Goal: Information Seeking & Learning: Learn about a topic

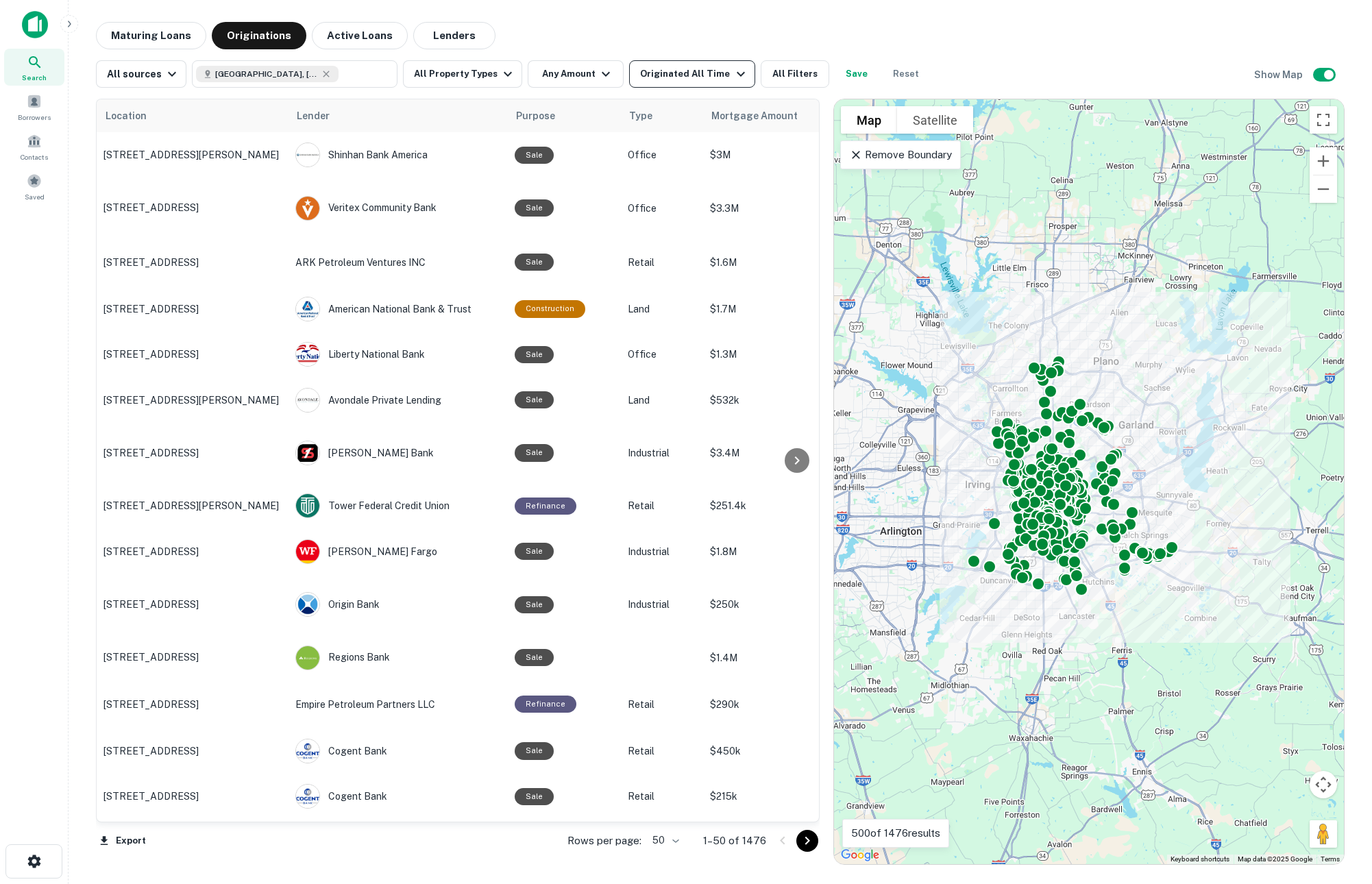
click at [688, 74] on div "Originated All Time" at bounding box center [694, 74] width 108 height 16
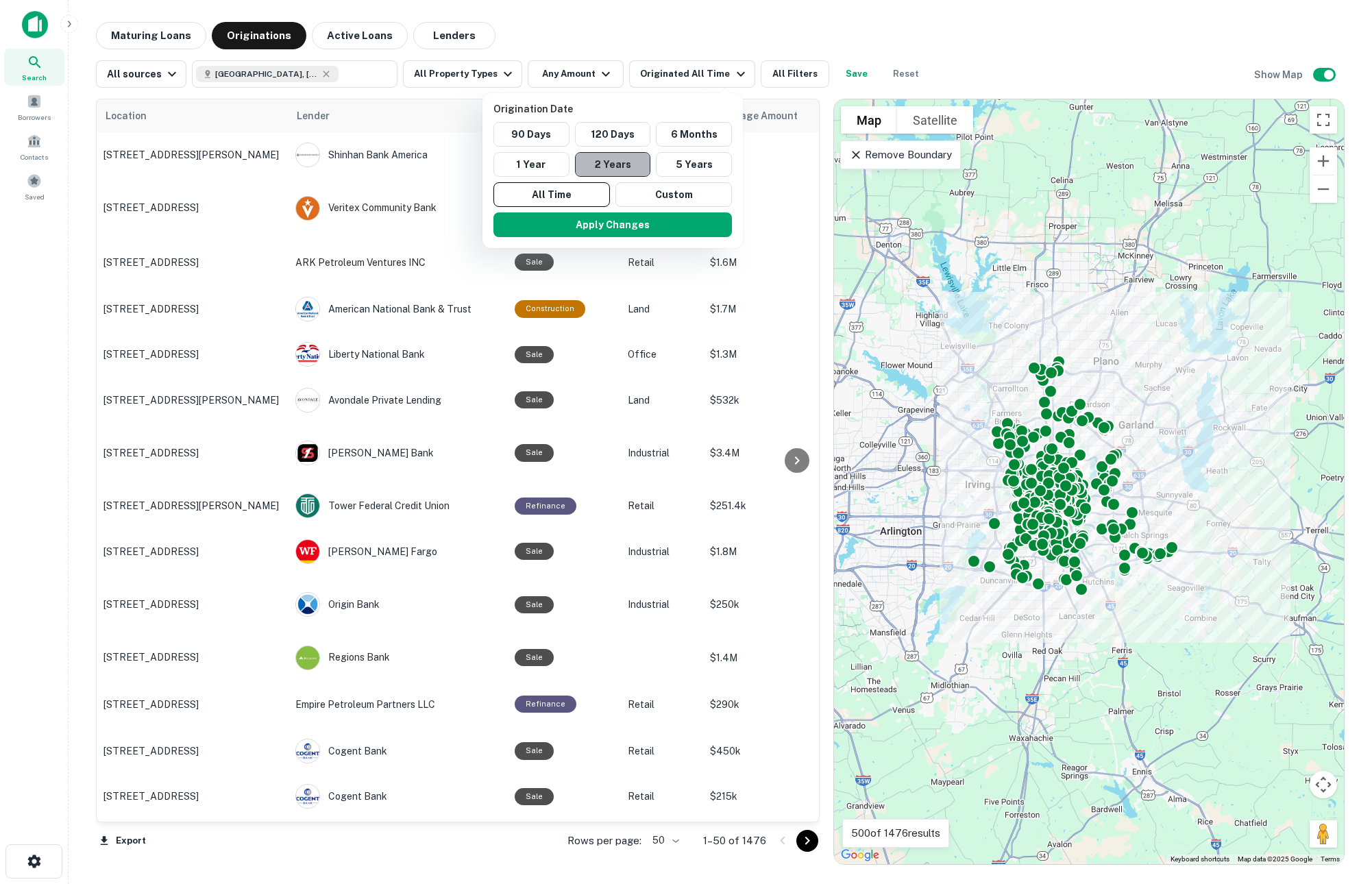
click at [613, 161] on button "2 Years" at bounding box center [613, 165] width 76 height 25
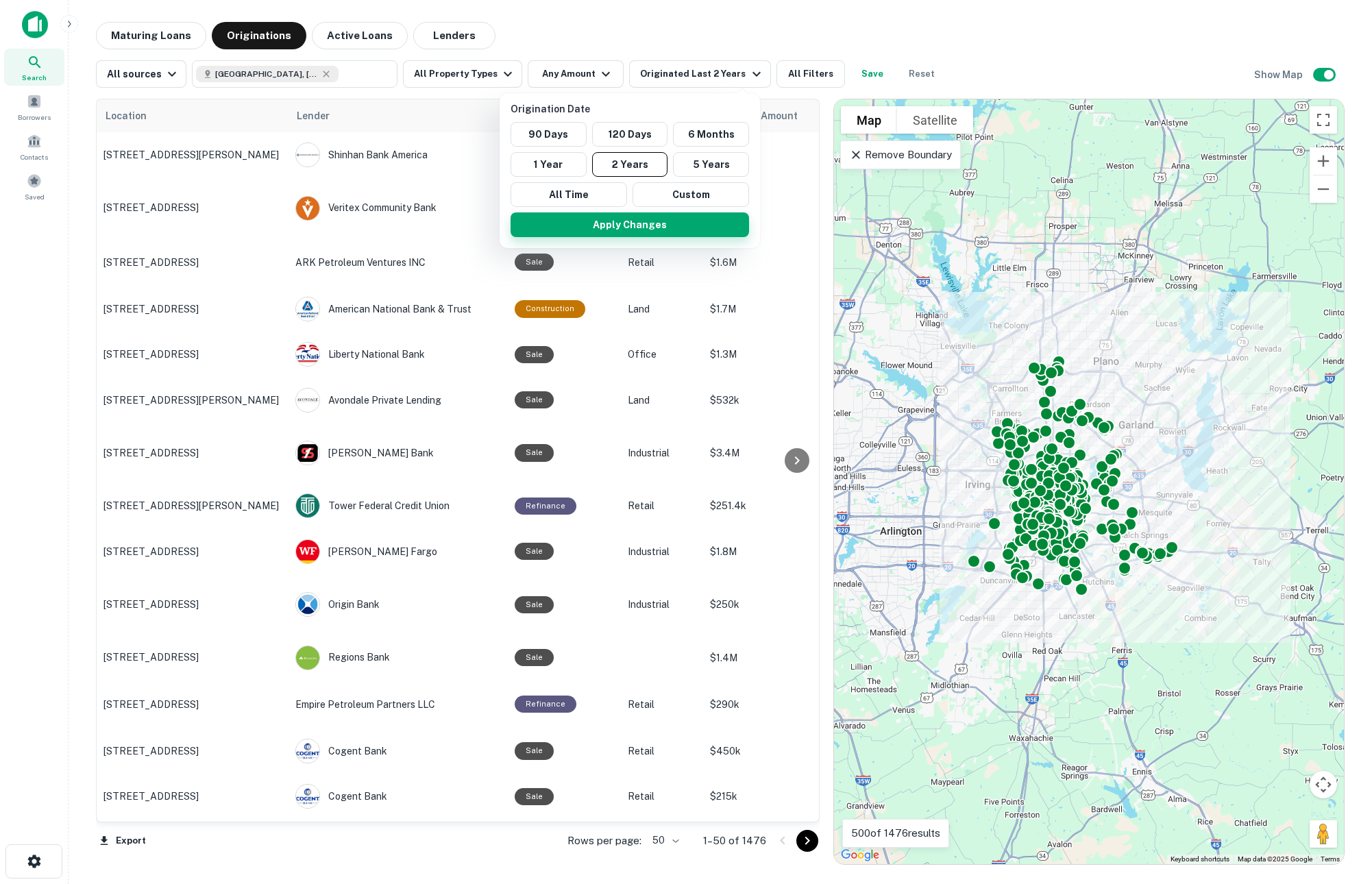
click at [619, 226] on button "Apply Changes" at bounding box center [630, 225] width 238 height 25
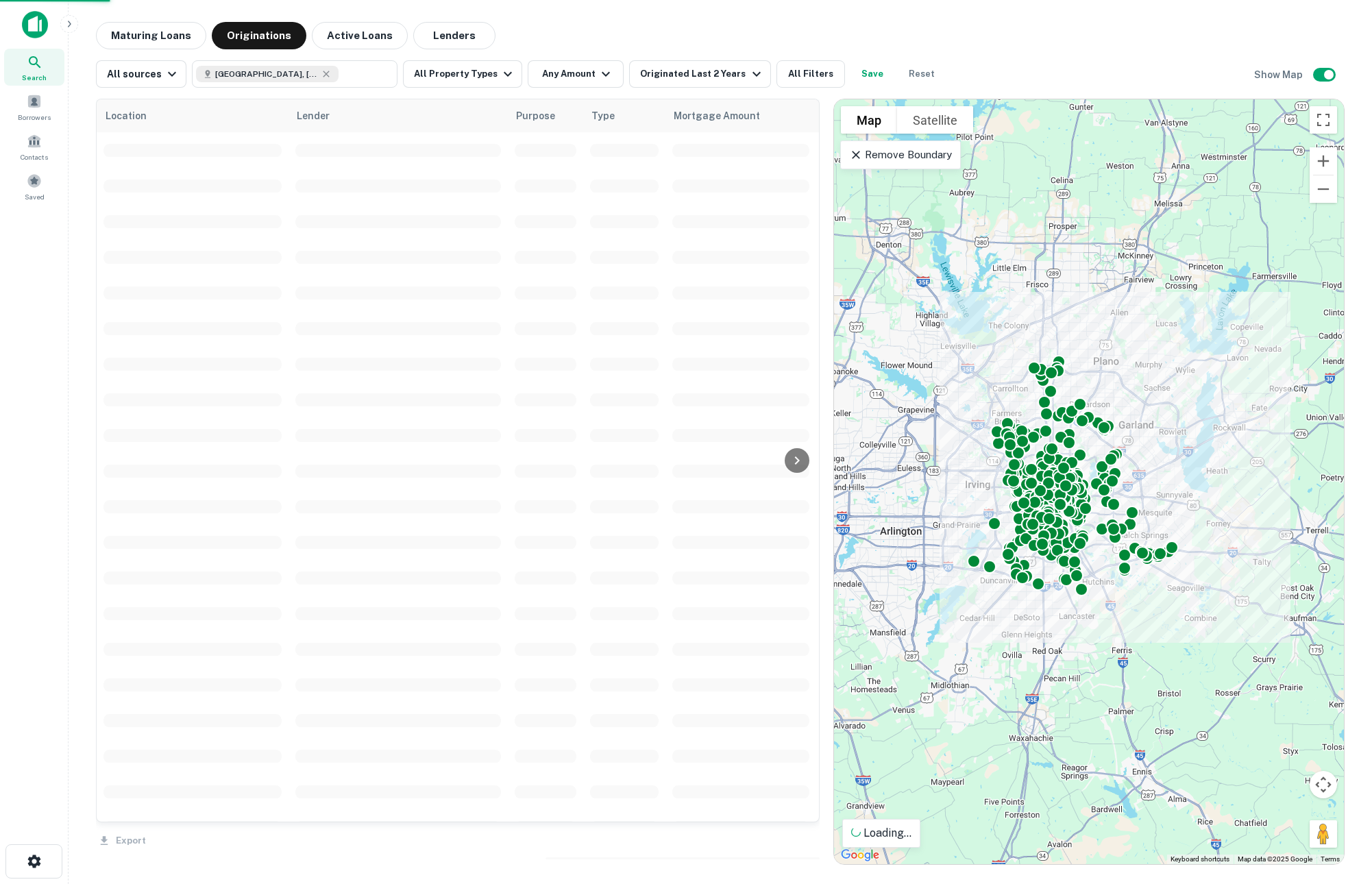
click at [586, 76] on div "Origination Date 90 Days 120 Days 6 Months 1 Year 2 Years 5 Years All Time Cust…" at bounding box center [686, 442] width 1372 height 884
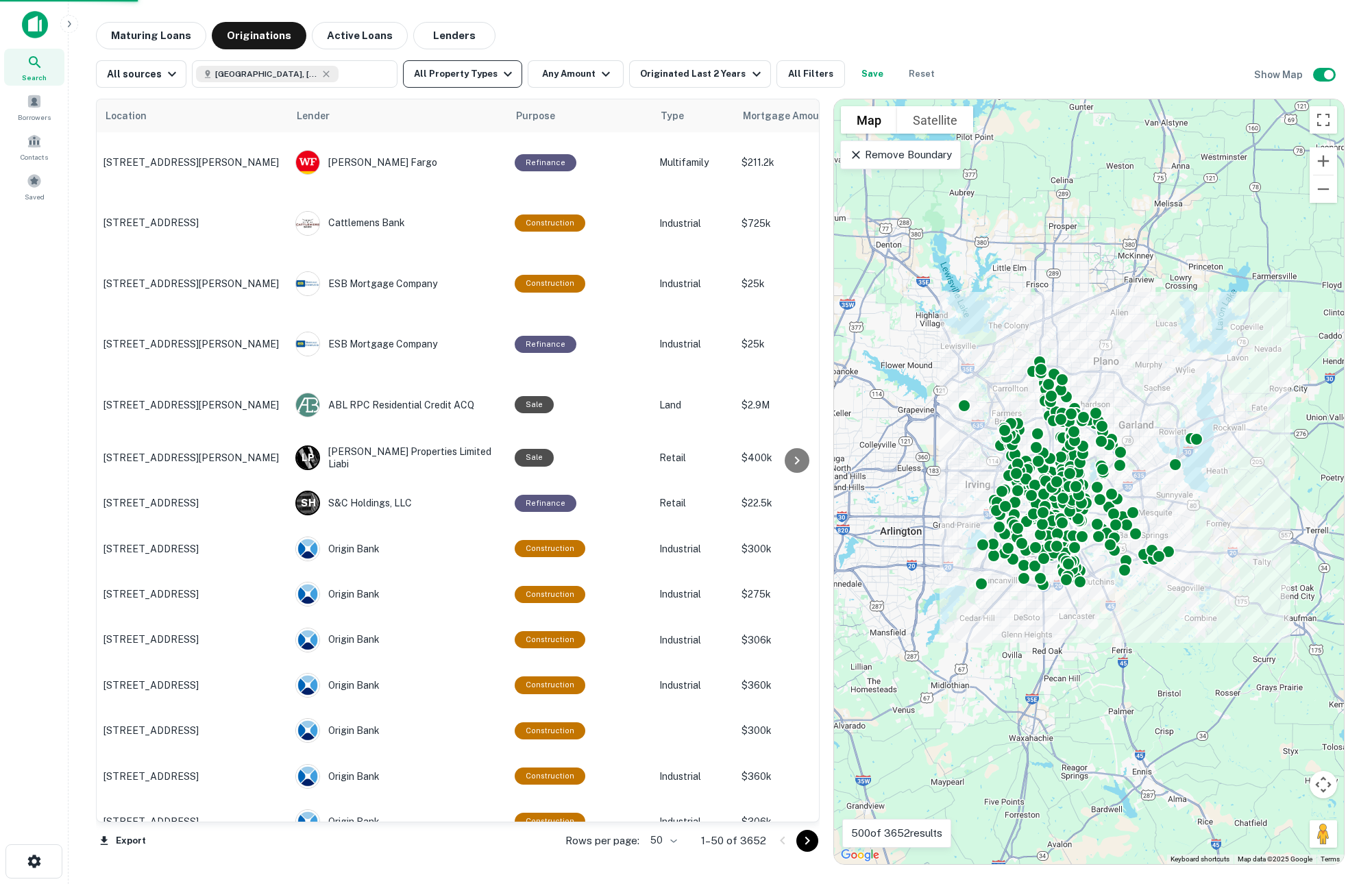
click at [460, 74] on button "All Property Types" at bounding box center [462, 73] width 119 height 27
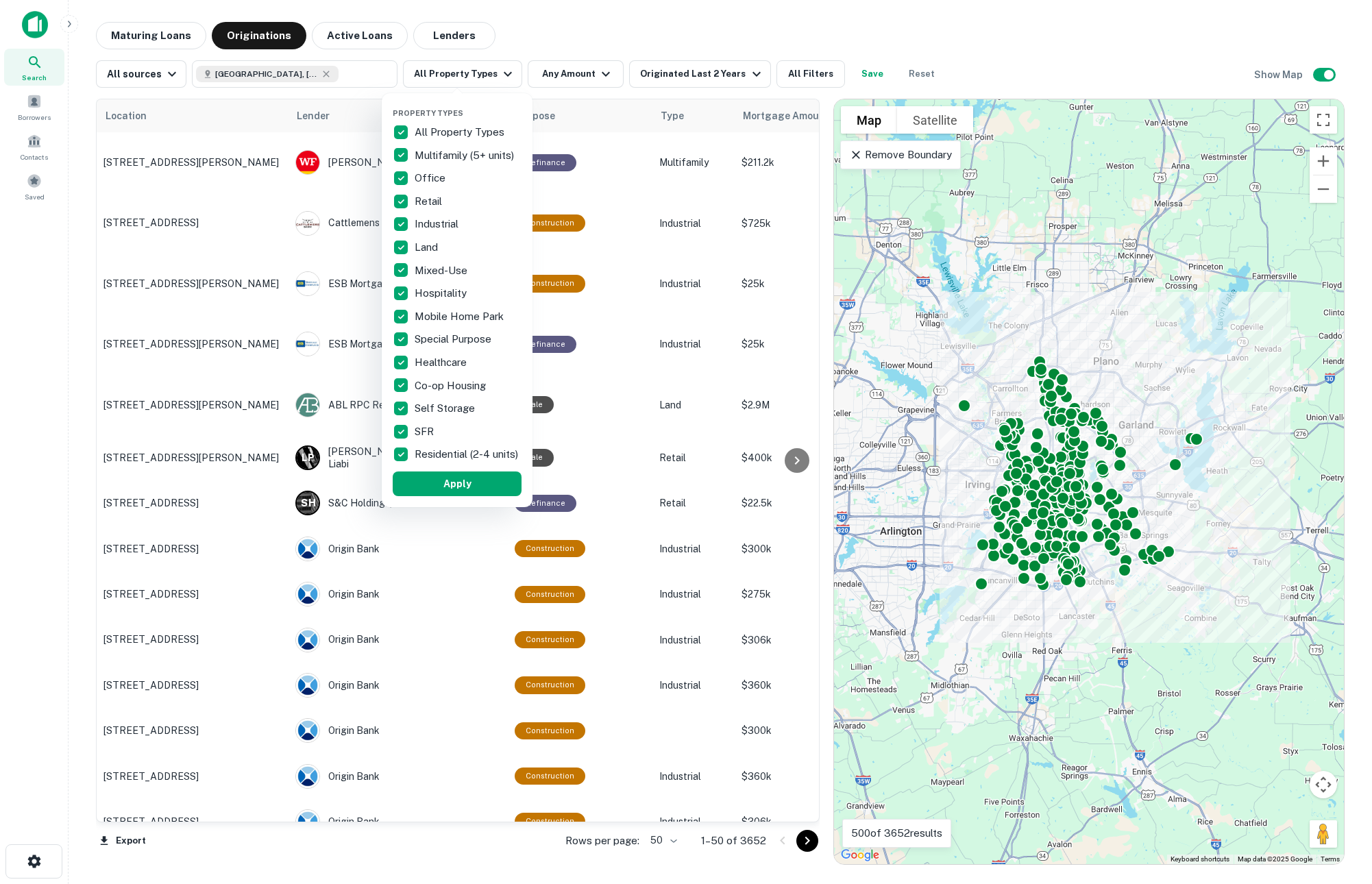
click at [802, 75] on div at bounding box center [686, 442] width 1372 height 884
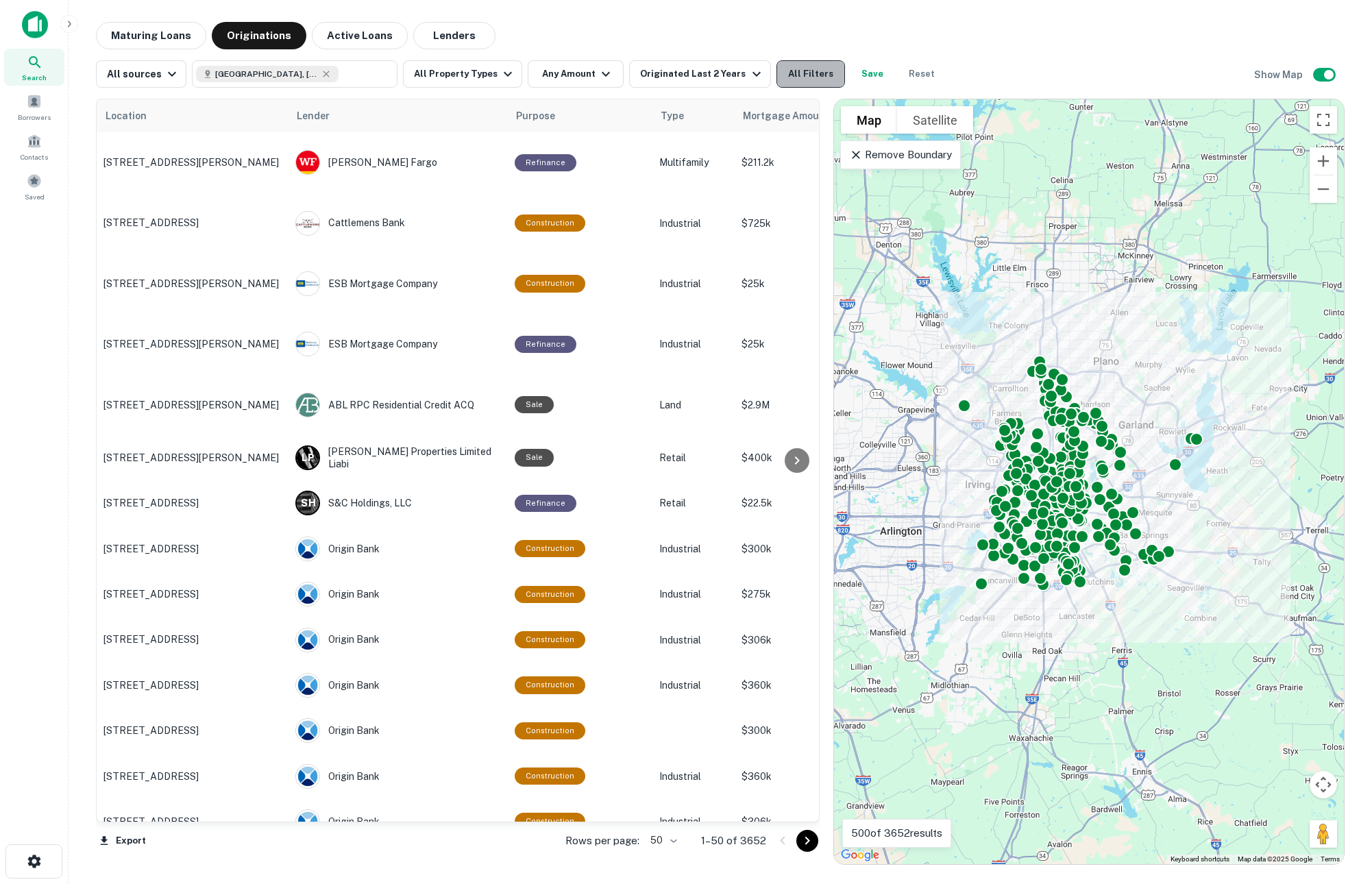
click at [796, 79] on button "All Filters" at bounding box center [810, 73] width 68 height 27
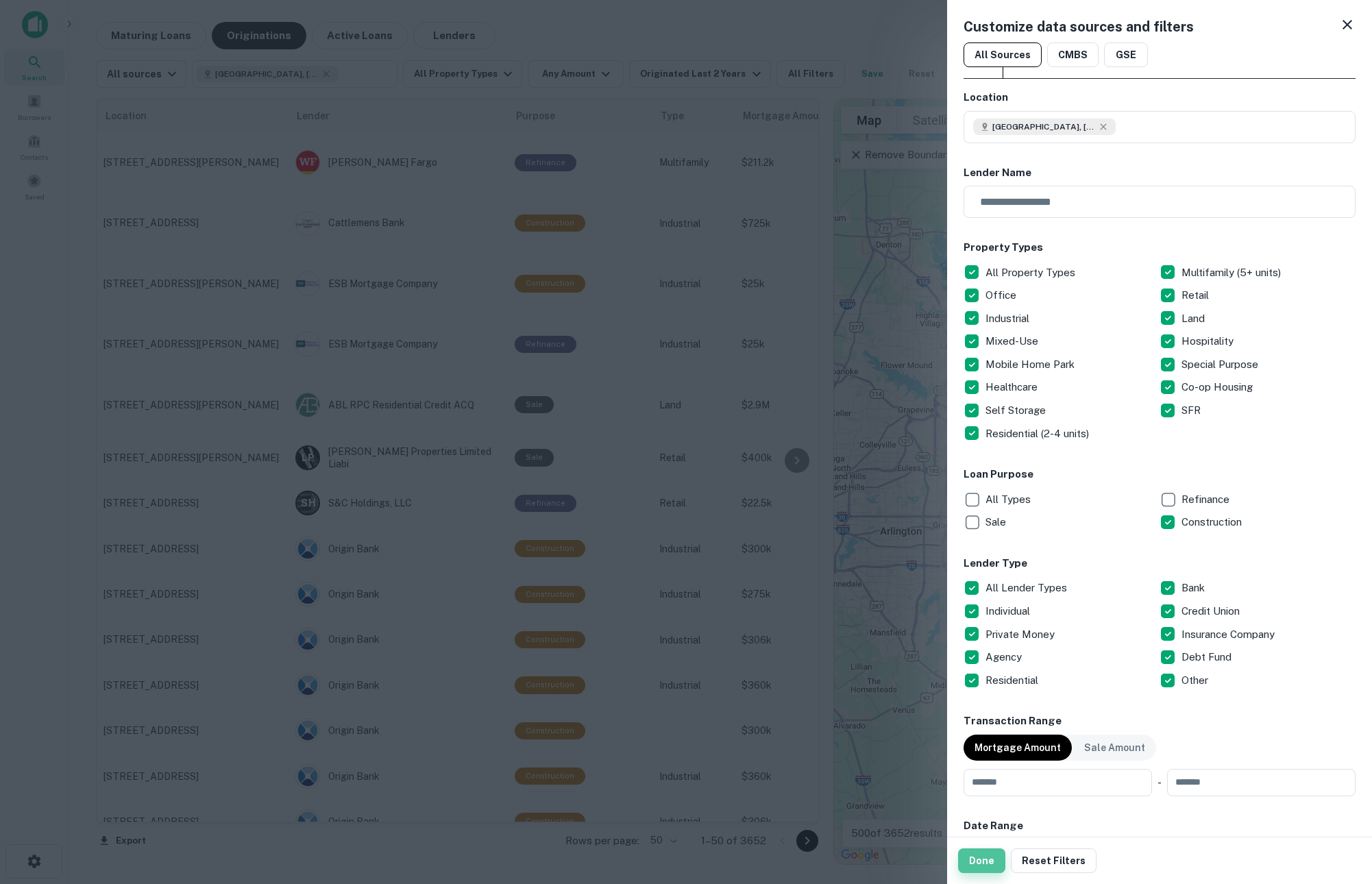
click at [975, 867] on button "Done" at bounding box center [981, 861] width 48 height 25
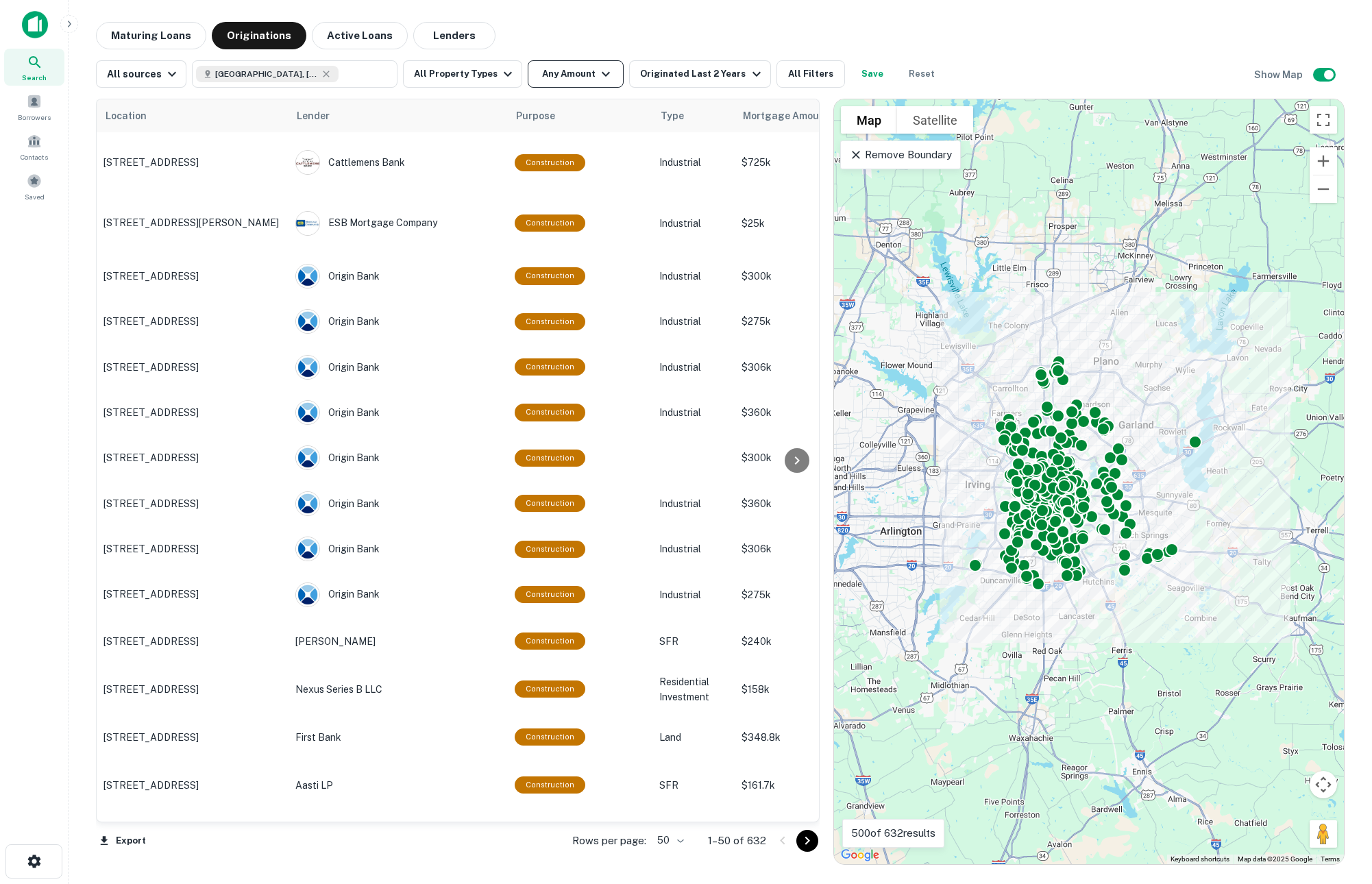
click at [562, 70] on button "Any Amount" at bounding box center [575, 73] width 96 height 27
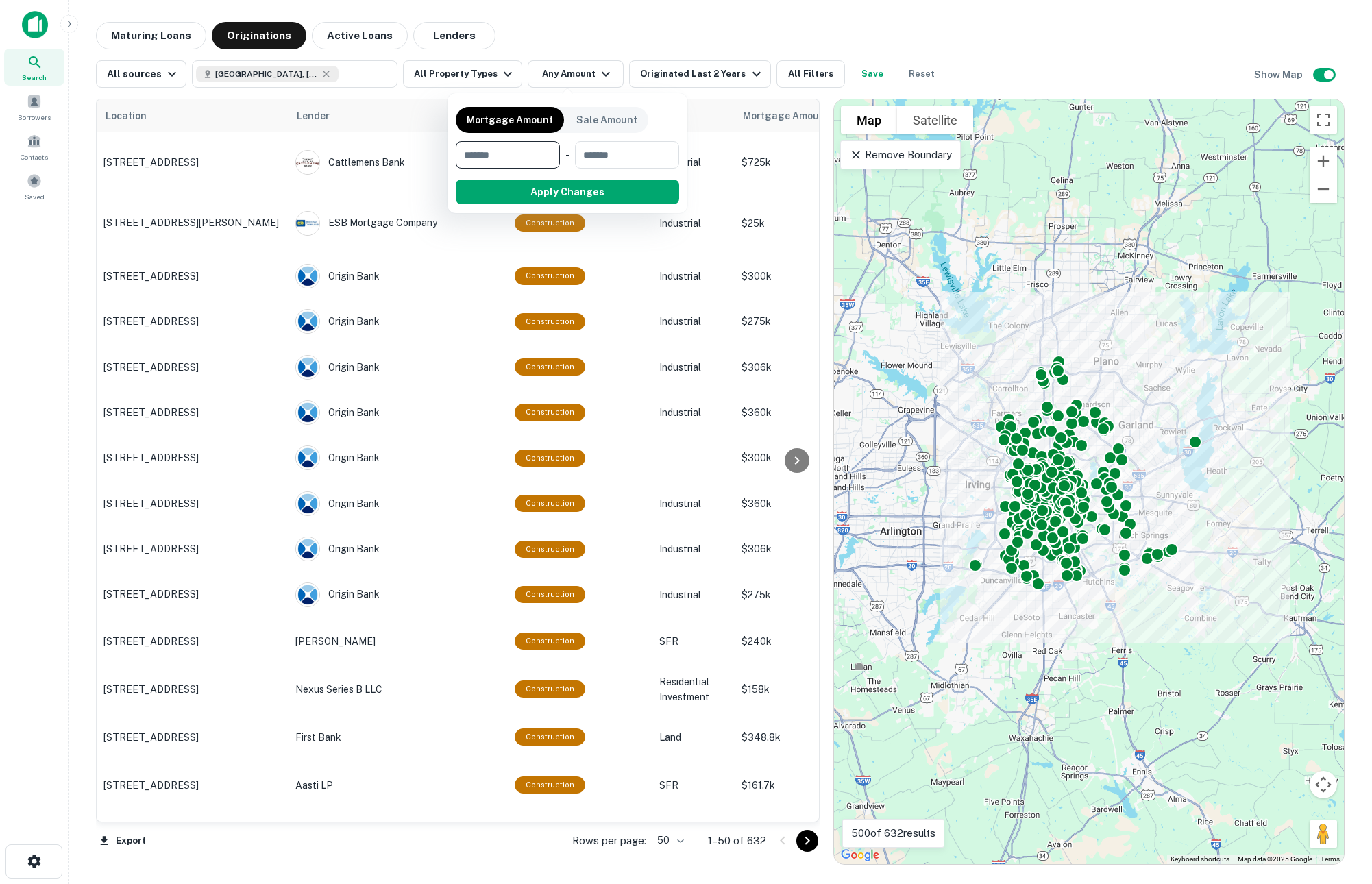
click at [514, 161] on input "number" at bounding box center [503, 155] width 95 height 27
type input "*******"
click at [578, 187] on button "Apply Changes" at bounding box center [591, 192] width 174 height 25
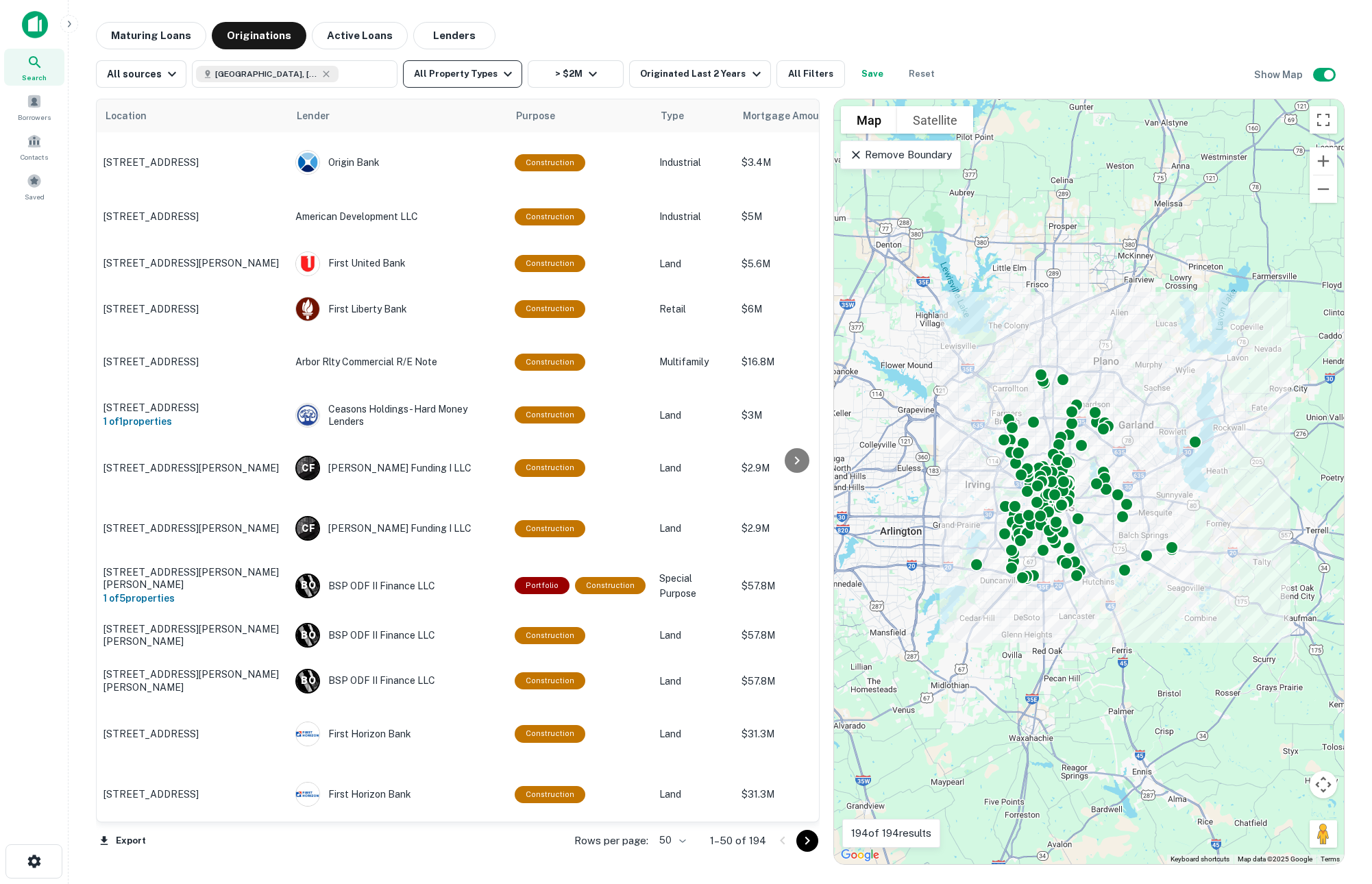
click at [469, 68] on button "All Property Types" at bounding box center [462, 73] width 119 height 27
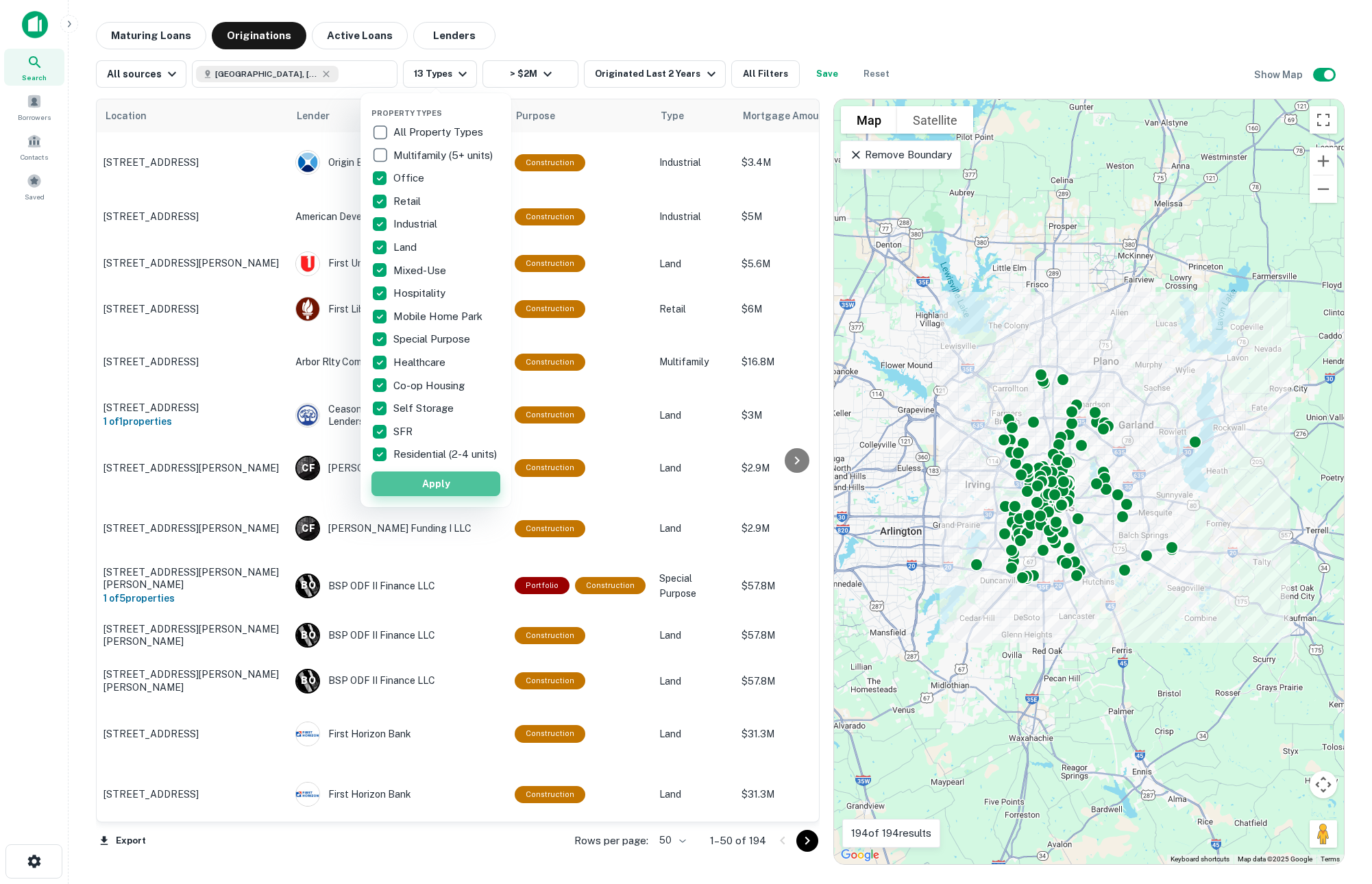
click at [407, 487] on button "Apply" at bounding box center [436, 484] width 129 height 25
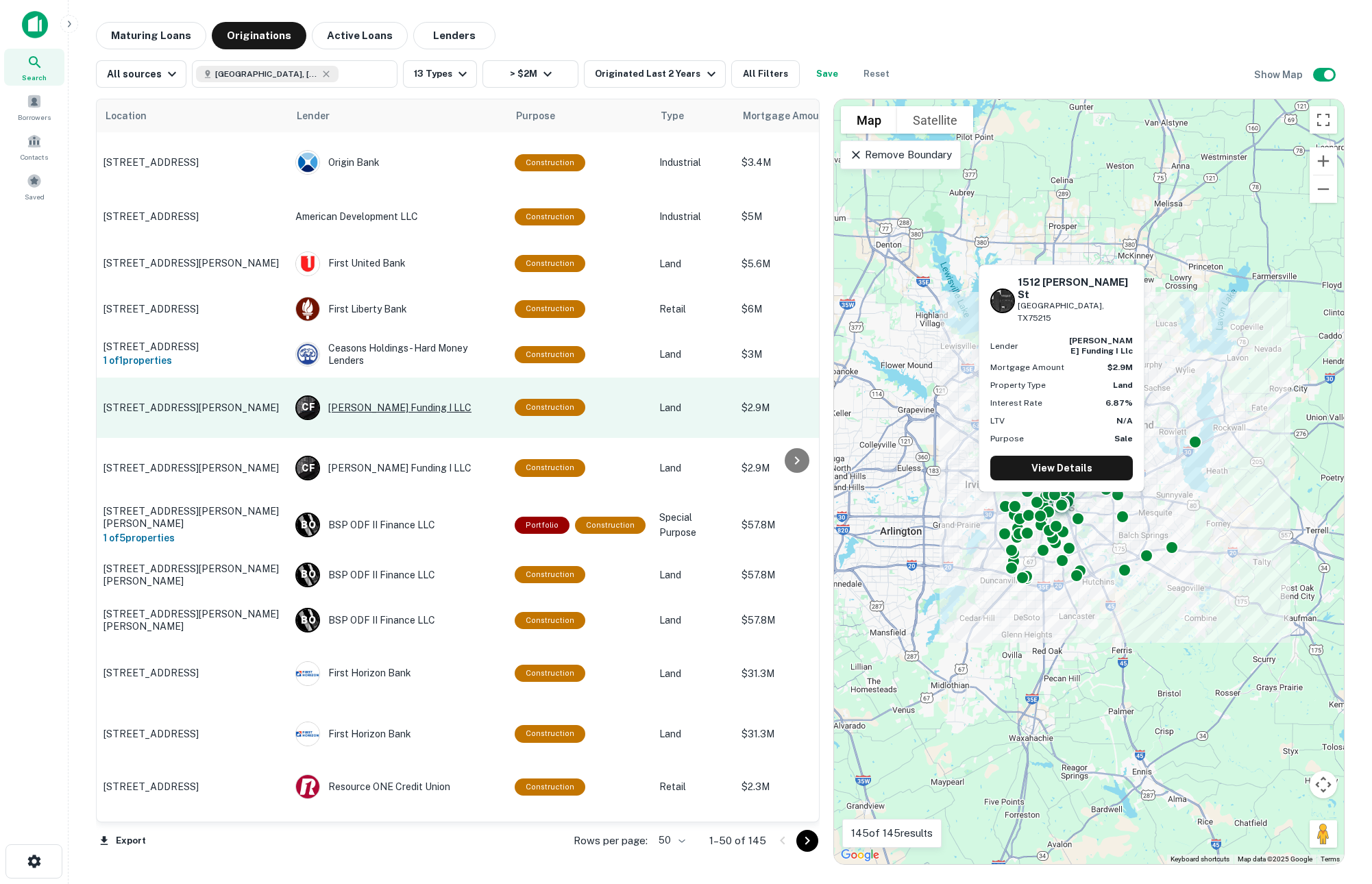
scroll to position [479, 0]
